Goal: Information Seeking & Learning: Learn about a topic

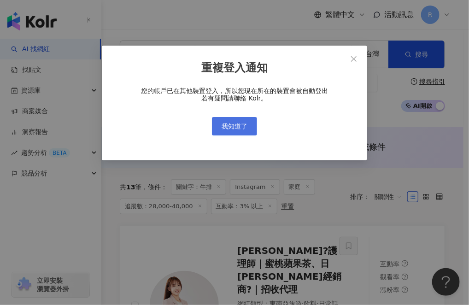
click at [252, 130] on button "我知道了" at bounding box center [234, 126] width 45 height 18
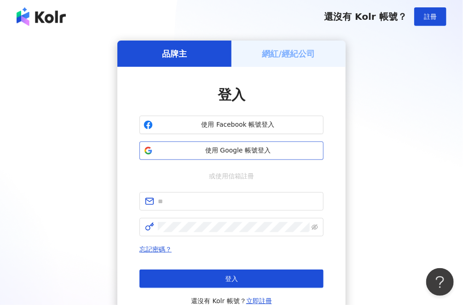
click at [261, 152] on span "使用 Google 帳號登入" at bounding box center [238, 150] width 163 height 9
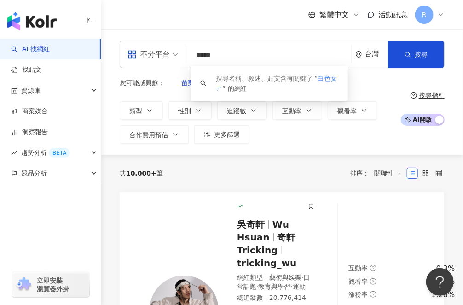
type input "****"
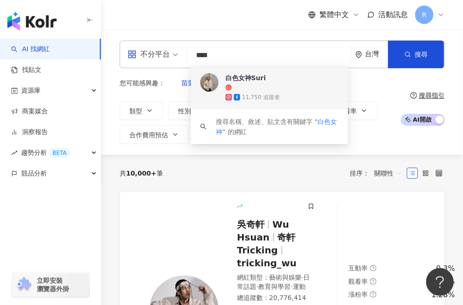
click at [207, 78] on img at bounding box center [209, 82] width 18 height 18
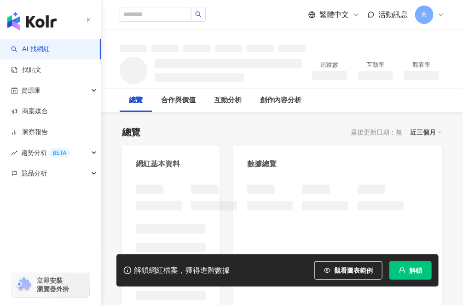
scroll to position [1, 0]
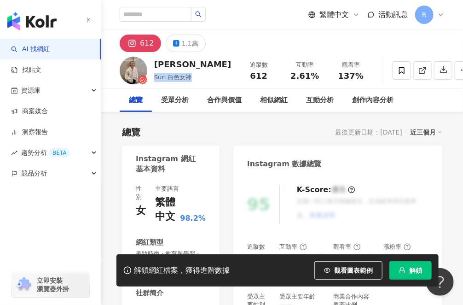
drag, startPoint x: 191, startPoint y: 77, endPoint x: 153, endPoint y: 78, distance: 37.8
click at [153, 78] on div "[PERSON_NAME] Suri 白色女神 追蹤數 612 互動率 2.61% 觀看率 137%" at bounding box center [282, 70] width 362 height 36
copy span "Suri 白色女神"
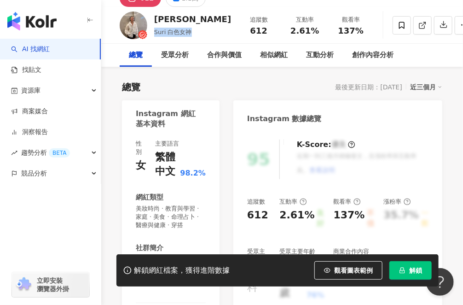
scroll to position [66, 0]
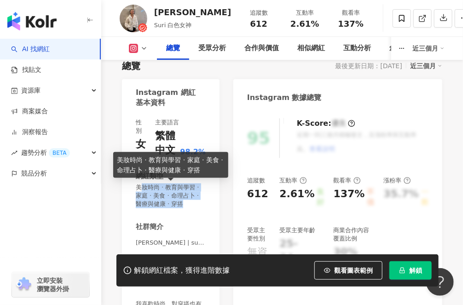
drag, startPoint x: 140, startPoint y: 185, endPoint x: 174, endPoint y: 204, distance: 38.4
click at [174, 204] on span "美妝時尚 · 教育與學習 · 家庭 · 美食 · 命理占卜 · 醫療與健康 · 穿搭" at bounding box center [171, 195] width 70 height 25
click at [138, 187] on span "美妝時尚 · 教育與學習 · 家庭 · 美食 · 命理占卜 · 醫療與健康 · 穿搭" at bounding box center [171, 195] width 70 height 25
drag, startPoint x: 136, startPoint y: 187, endPoint x: 173, endPoint y: 210, distance: 43.0
click at [173, 210] on div "性別 女 主要語言 繁體中文 98.2% 網紅類型 美妝時尚 · 教育與學習 · 家庭 · 美食 · 命理占卜 · 醫療與健康 · 穿搭 社群簡介 [PERS…" at bounding box center [171, 225] width 70 height 215
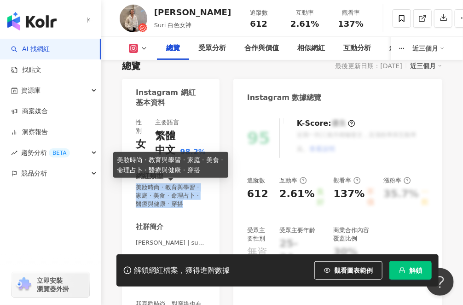
copy span "美妝時尚 · 教育與學習 · 家庭 · 美食 · 命理占卜 · 醫療與健康 · 穿搭"
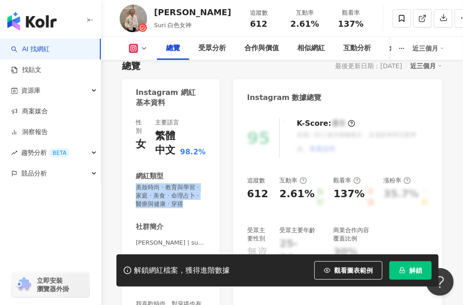
click at [137, 45] on icon at bounding box center [133, 48] width 9 height 9
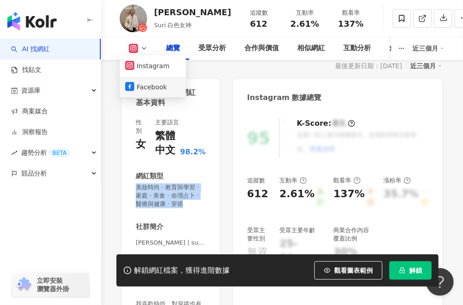
click at [140, 82] on button "Facebook" at bounding box center [152, 87] width 55 height 13
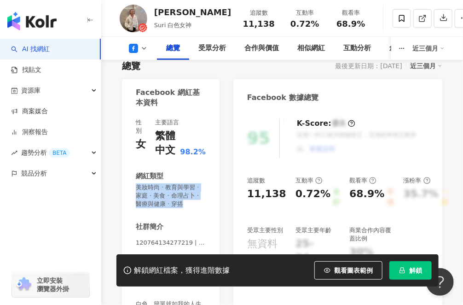
click at [402, 269] on icon "lock" at bounding box center [402, 270] width 6 height 6
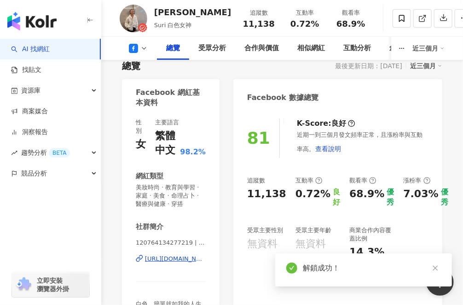
click at [439, 72] on div "近三個月" at bounding box center [426, 66] width 32 height 12
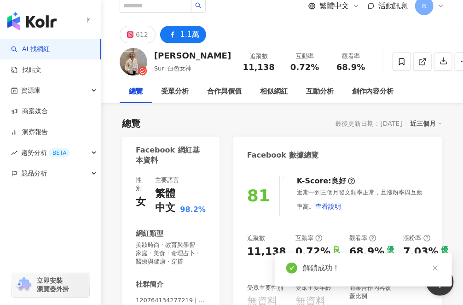
click at [428, 120] on div "近三個月" at bounding box center [426, 123] width 32 height 12
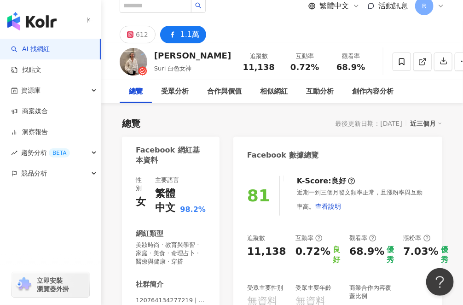
click at [425, 126] on div "近三個月" at bounding box center [426, 123] width 32 height 12
click at [430, 156] on link "近六個月" at bounding box center [431, 161] width 26 height 10
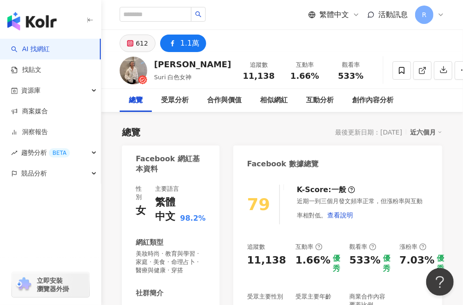
click at [149, 47] on button "612" at bounding box center [138, 43] width 36 height 17
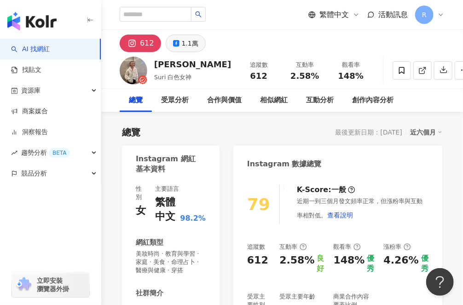
click at [173, 44] on icon at bounding box center [176, 43] width 6 height 6
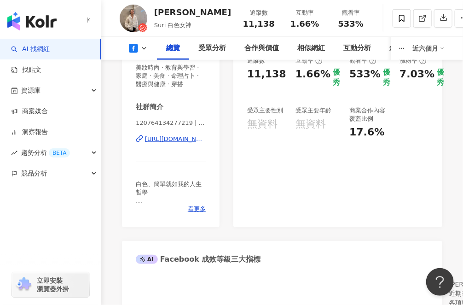
scroll to position [174, 0]
